Goal: Find specific page/section: Find specific page/section

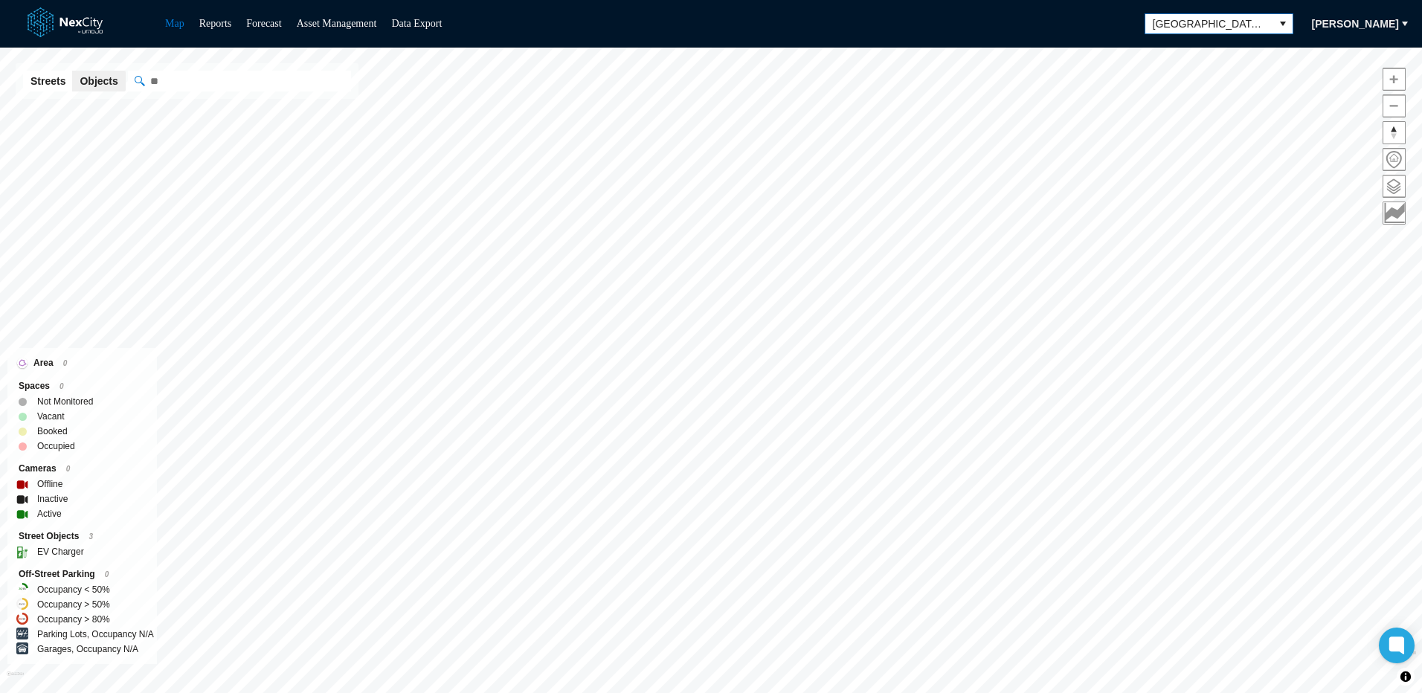
click at [1289, 28] on icon "select" at bounding box center [1283, 24] width 12 height 12
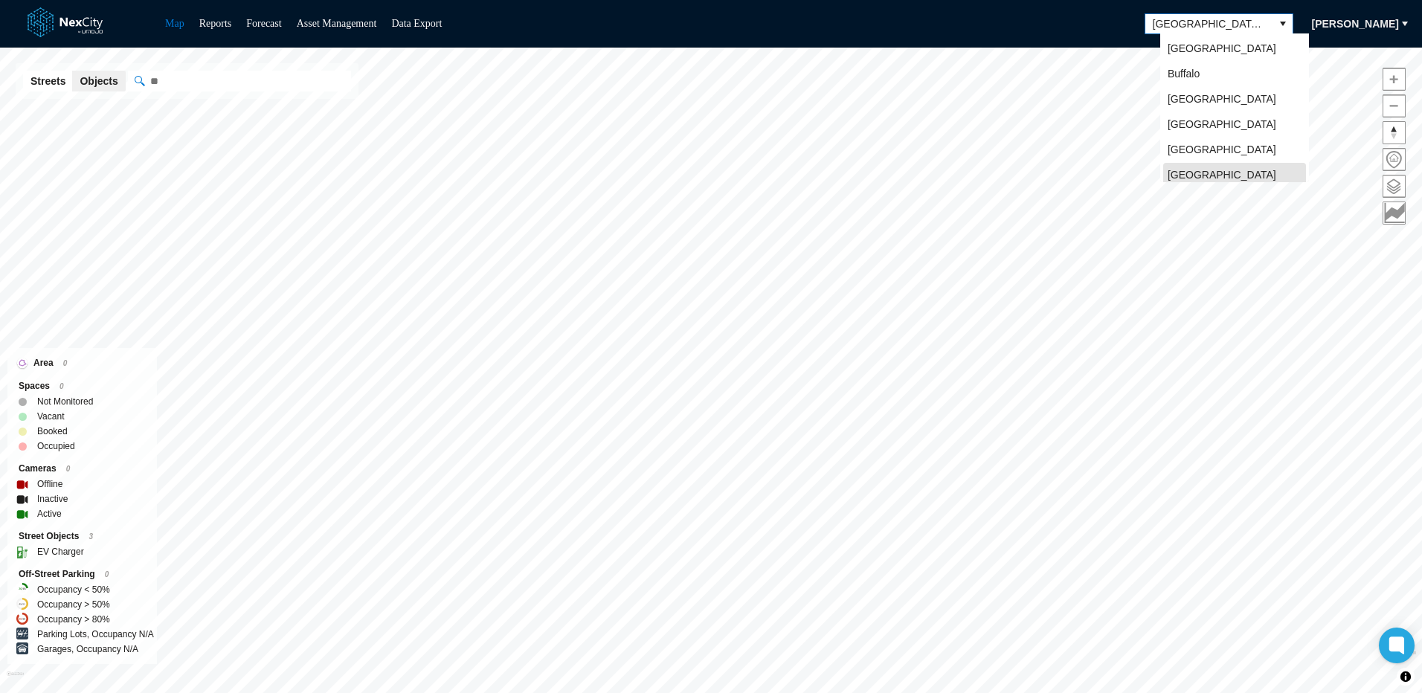
scroll to position [4, 0]
click at [1195, 121] on span "[GEOGRAPHIC_DATA]" at bounding box center [1222, 119] width 109 height 15
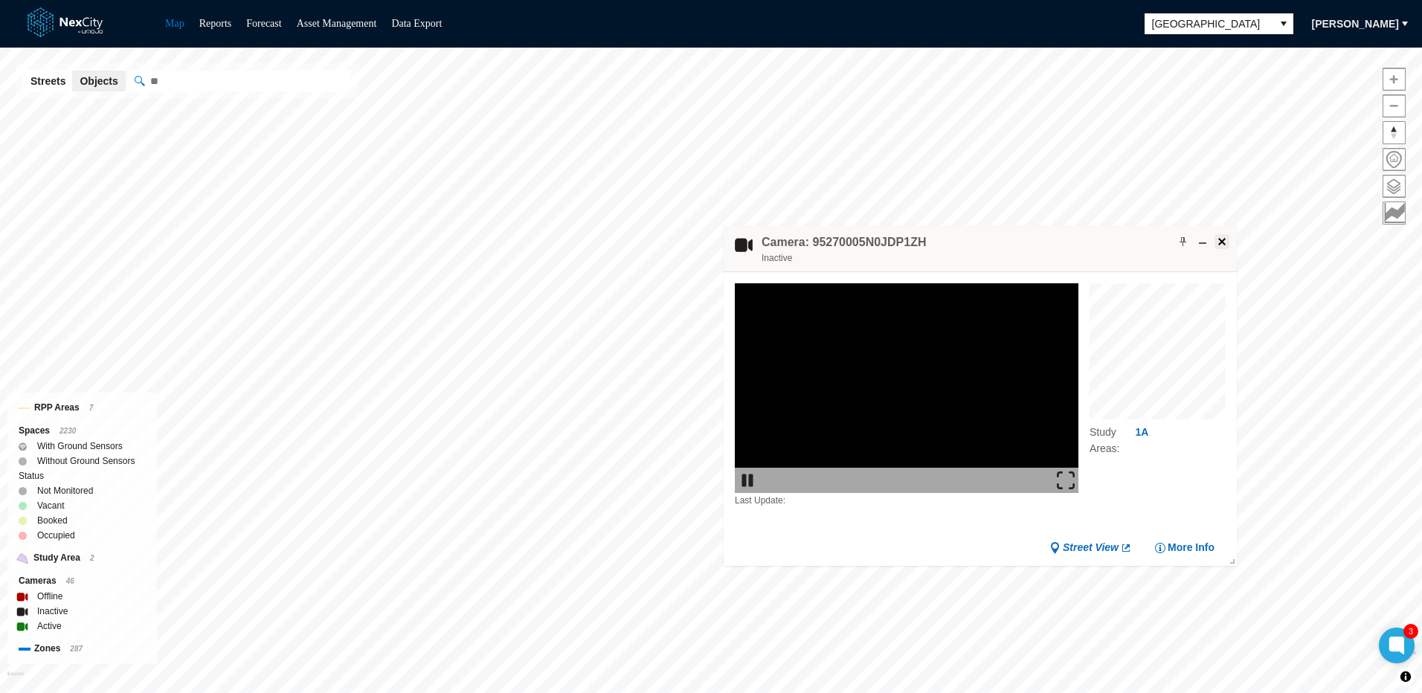
click at [1222, 240] on span at bounding box center [1222, 242] width 12 height 12
